Goal: Task Accomplishment & Management: Manage account settings

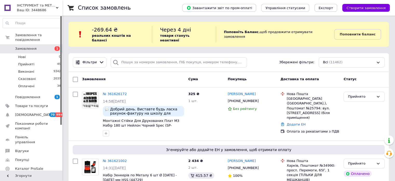
click at [41, 6] on span "ІНСТРУМЕНТ та МЕТИЗИ" at bounding box center [36, 5] width 39 height 5
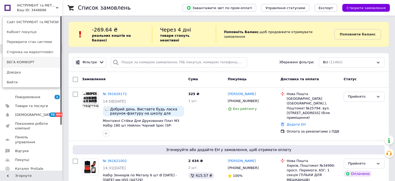
click at [32, 60] on link "ВЕГА КОМФОРТ" at bounding box center [31, 62] width 57 height 10
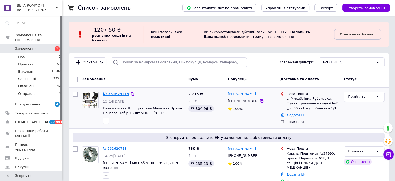
click at [117, 92] on link "№ 361629215" at bounding box center [116, 94] width 27 height 4
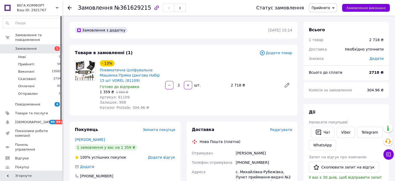
click at [324, 8] on span "Прийнято" at bounding box center [321, 8] width 19 height 4
click at [71, 8] on use at bounding box center [70, 8] width 4 height 4
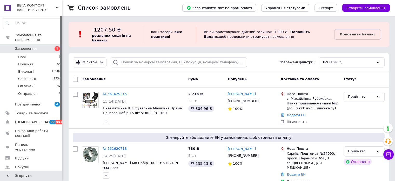
click at [46, 8] on div "Ваш ID: 2921767" at bounding box center [39, 10] width 45 height 5
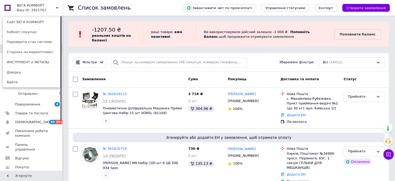
click at [44, 9] on div "ВЕГА КОМФОРТ Ваш ID: 2921767 Сайт ВЕГА КОМФОРТ Кабінет покупця Перевірити стан …" at bounding box center [31, 8] width 62 height 16
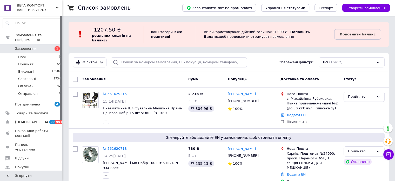
click at [50, 9] on div "Ваш ID: 2921767" at bounding box center [39, 10] width 45 height 5
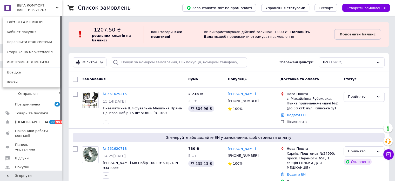
drag, startPoint x: 47, startPoint y: 61, endPoint x: 50, endPoint y: 61, distance: 3.1
click at [47, 61] on link "ИНСТРУМЕНТ и МЕТИЗЫ" at bounding box center [31, 62] width 57 height 10
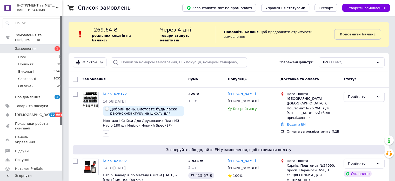
click at [47, 8] on div "Ваш ID: 3448686" at bounding box center [39, 10] width 45 height 5
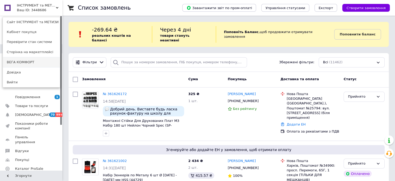
click at [35, 59] on link "ВЕГА КОМФОРТ" at bounding box center [31, 62] width 57 height 10
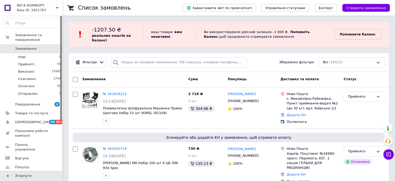
click at [351, 35] on b "Поповнити баланс" at bounding box center [358, 34] width 36 height 4
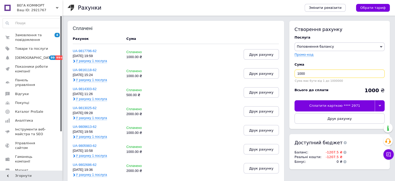
drag, startPoint x: 311, startPoint y: 69, endPoint x: 284, endPoint y: 73, distance: 27.5
type input "2000"
click at [347, 106] on div "Сплатити карткою **** 2971" at bounding box center [335, 105] width 80 height 11
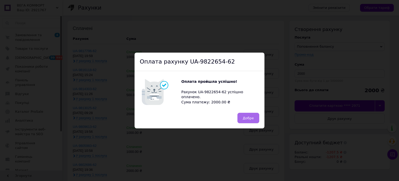
click at [256, 115] on button "Добре" at bounding box center [249, 118] width 22 height 10
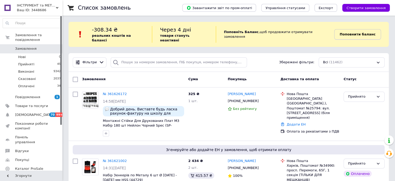
click at [350, 33] on b "Поповнити баланс" at bounding box center [358, 34] width 36 height 4
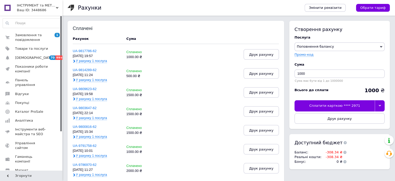
click at [356, 105] on div "Сплатити карткою **** 2971" at bounding box center [335, 105] width 80 height 11
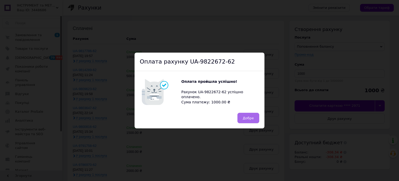
click at [246, 117] on span "Добре" at bounding box center [248, 118] width 11 height 4
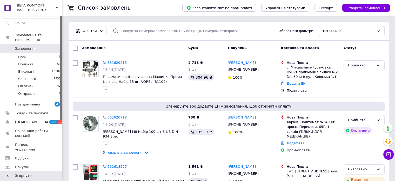
click at [49, 173] on span at bounding box center [55, 175] width 14 height 5
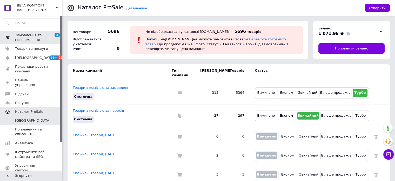
click at [29, 43] on link "Замовлення та повідомлення 4 0" at bounding box center [32, 38] width 64 height 14
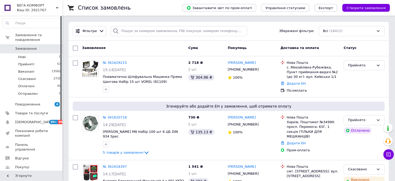
click at [52, 9] on div "Ваш ID: 2921767" at bounding box center [39, 10] width 45 height 5
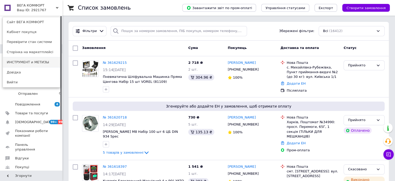
click at [41, 61] on link "ИНСТРУМЕНТ и МЕТИЗЫ" at bounding box center [31, 62] width 57 height 10
